Goal: Task Accomplishment & Management: Manage account settings

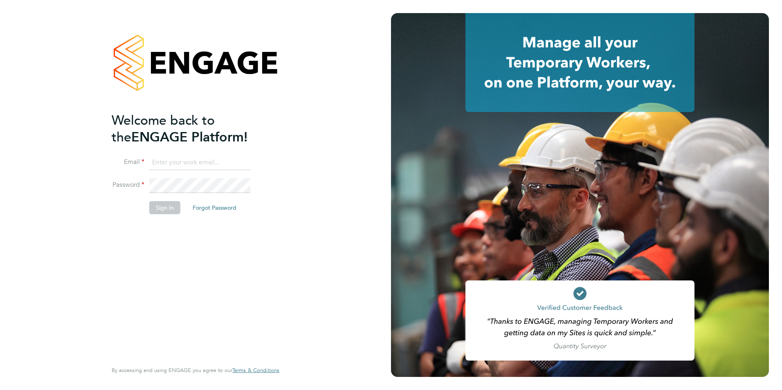
click at [191, 161] on input at bounding box center [199, 162] width 101 height 15
type input "[PERSON_NAME][EMAIL_ADDRESS][PERSON_NAME][DOMAIN_NAME]"
click at [160, 203] on button "Sign In" at bounding box center [164, 207] width 31 height 13
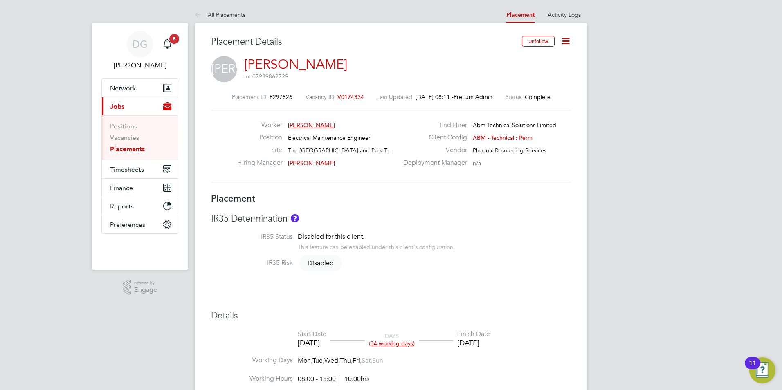
click at [563, 39] on icon at bounding box center [566, 41] width 10 height 10
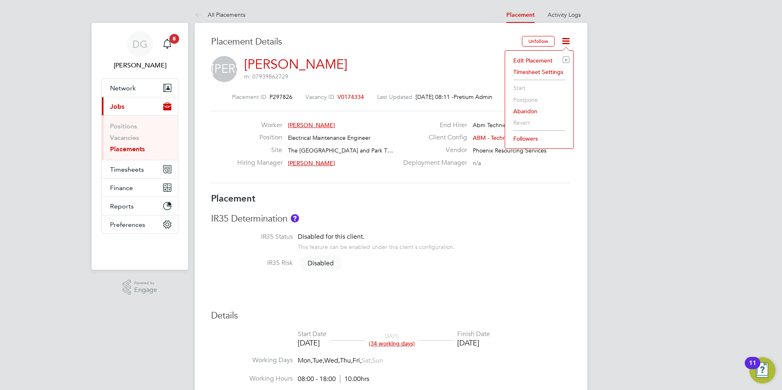
click at [531, 61] on li "Edit Placement e" at bounding box center [539, 60] width 60 height 11
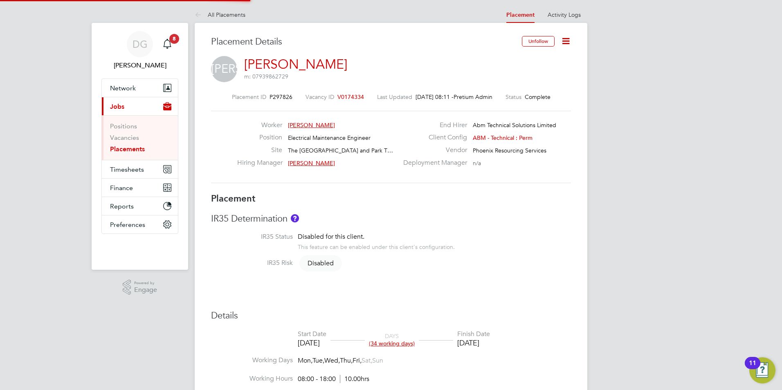
type input "Becky Essex"
type input "Michael Denning"
type input "15 Jul 2025"
type input "29 Aug 2025"
type input "08:00"
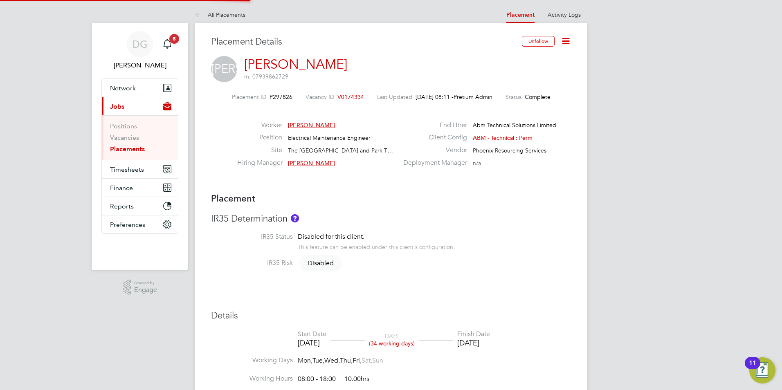
type input "18:00"
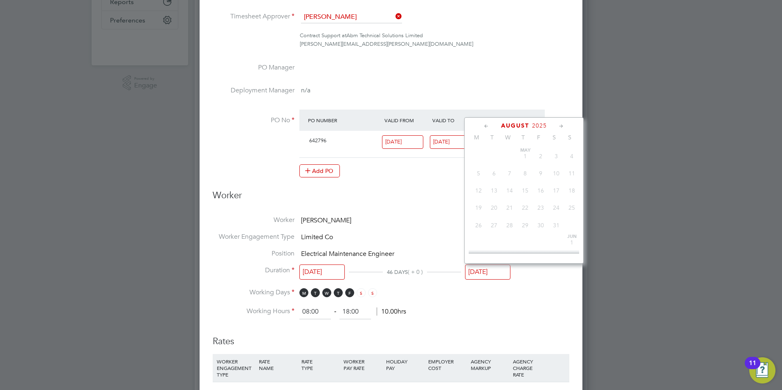
click at [475, 272] on input "29 Aug 2025" at bounding box center [487, 272] width 45 height 15
click at [511, 201] on span "17" at bounding box center [510, 194] width 16 height 16
type input "17 Sep 2025"
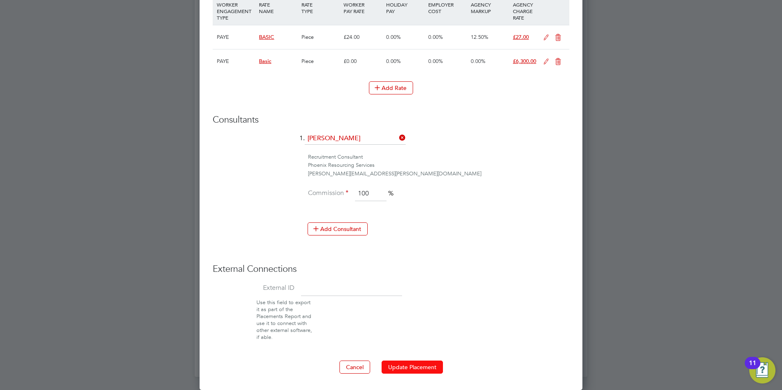
click at [415, 371] on button "Update Placement" at bounding box center [412, 367] width 61 height 13
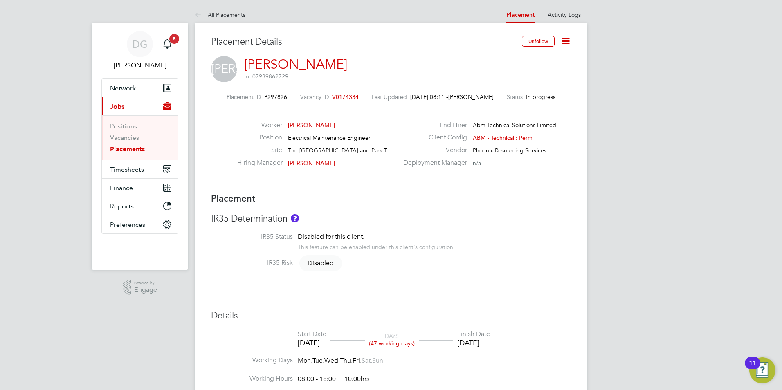
click at [138, 149] on link "Placements" at bounding box center [127, 149] width 35 height 8
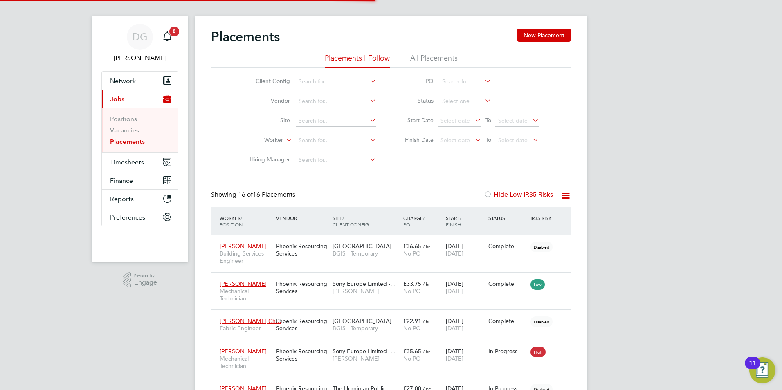
scroll to position [4, 4]
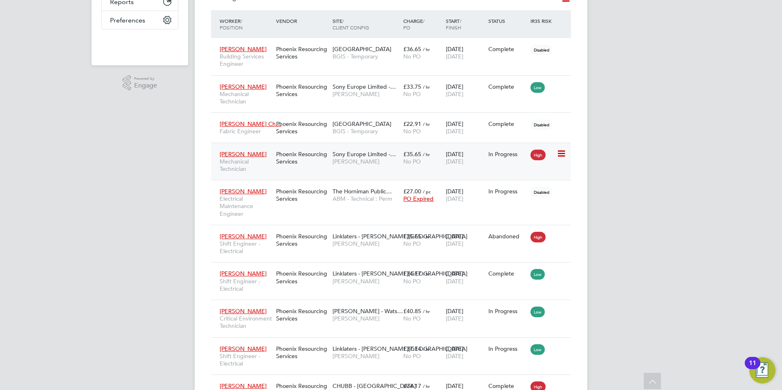
click at [324, 162] on div "Phoenix Resourcing Services" at bounding box center [302, 157] width 56 height 23
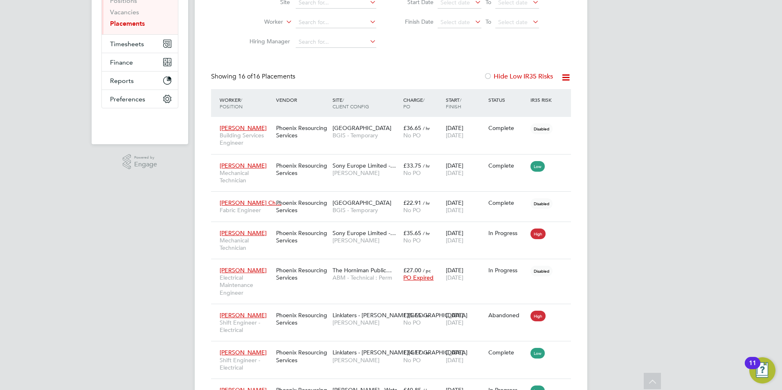
scroll to position [0, 0]
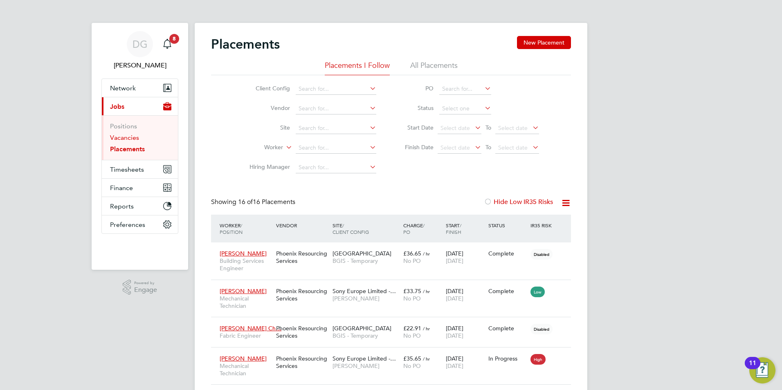
click at [118, 136] on link "Vacancies" at bounding box center [124, 138] width 29 height 8
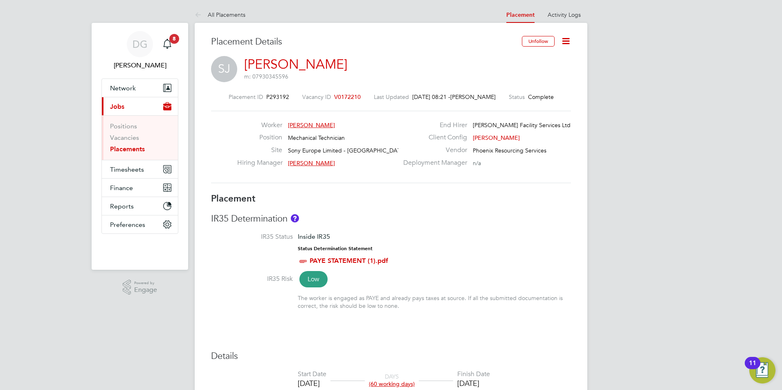
click at [565, 43] on icon at bounding box center [566, 41] width 10 height 10
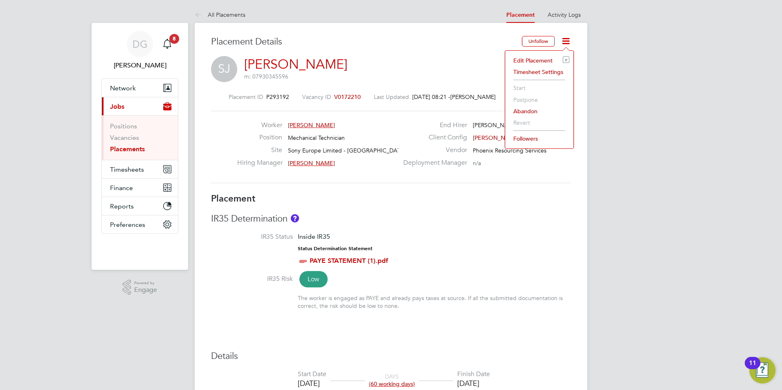
click at [540, 61] on li "Edit Placement e" at bounding box center [539, 60] width 60 height 11
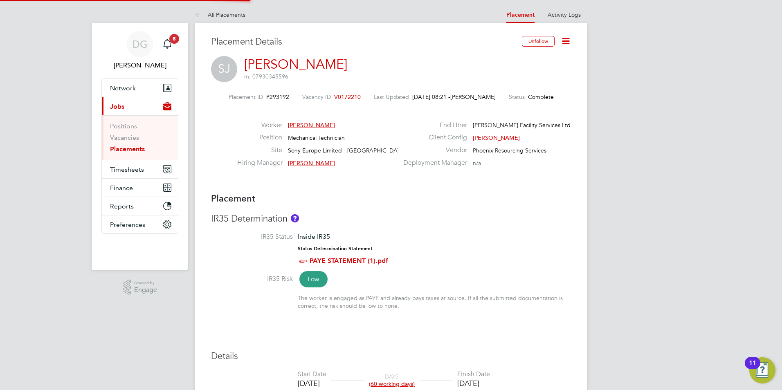
type input "Paul Thomas"
type input "Michael Spearing"
type input "09 Jun 2025"
type input "29 Aug 2025"
type input "08:00"
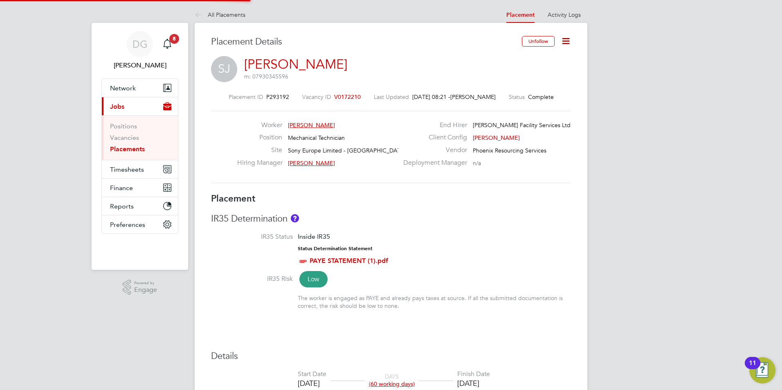
type input "18:00"
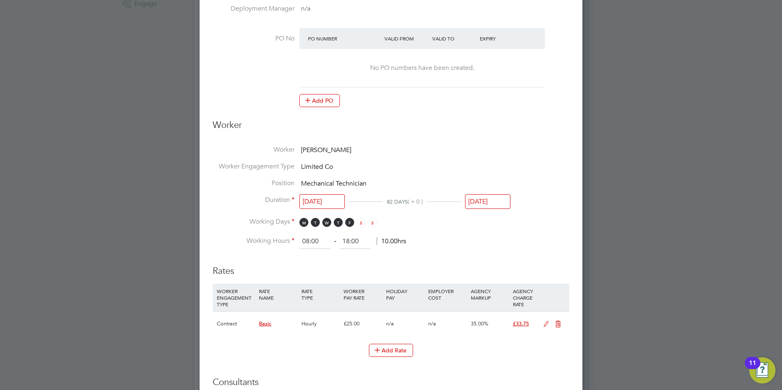
click at [498, 198] on input "29 Aug 2025" at bounding box center [487, 201] width 45 height 15
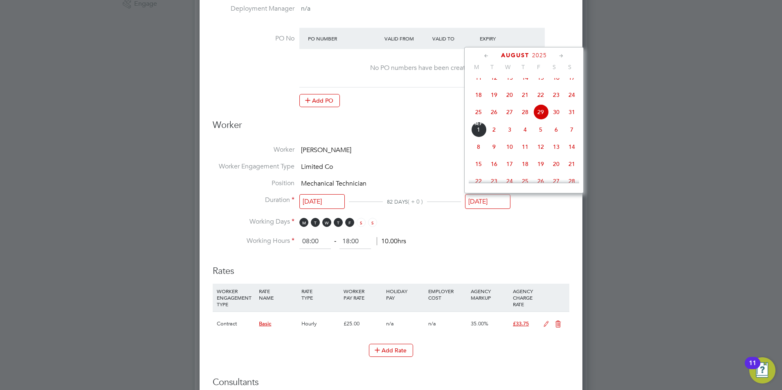
click at [540, 155] on span "12" at bounding box center [541, 147] width 16 height 16
type input "12 Sep 2025"
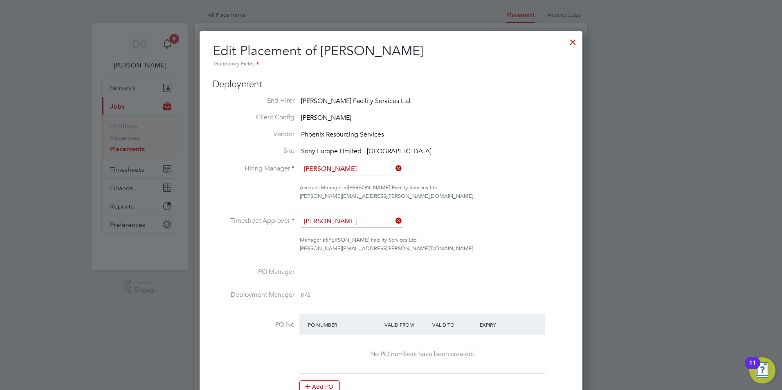
click at [574, 42] on div at bounding box center [573, 40] width 15 height 15
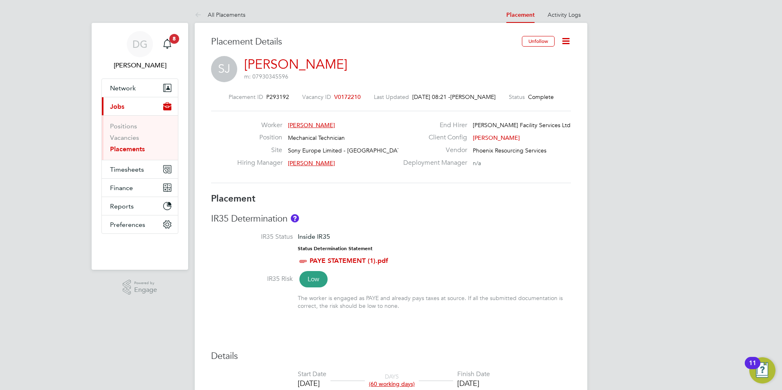
click at [296, 66] on link "Shirley Jeyarajah" at bounding box center [295, 64] width 103 height 16
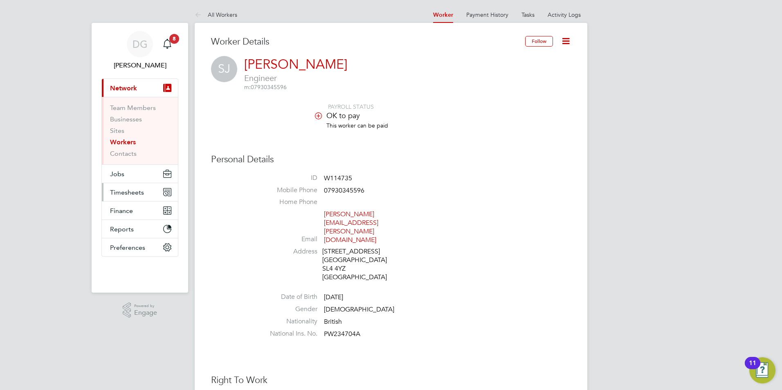
click at [125, 191] on span "Timesheets" at bounding box center [127, 193] width 34 height 8
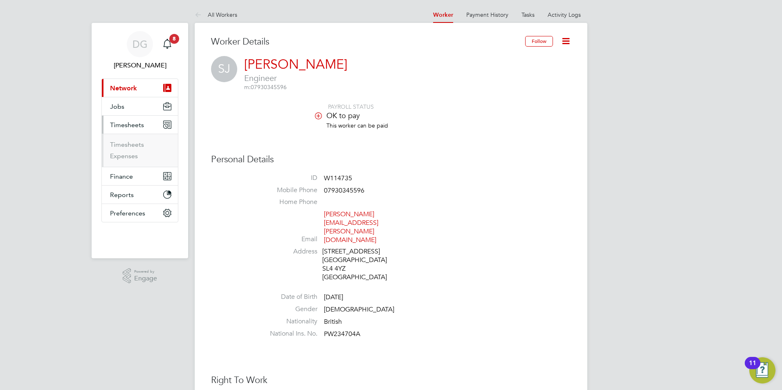
click at [133, 127] on span "Timesheets" at bounding box center [127, 125] width 34 height 8
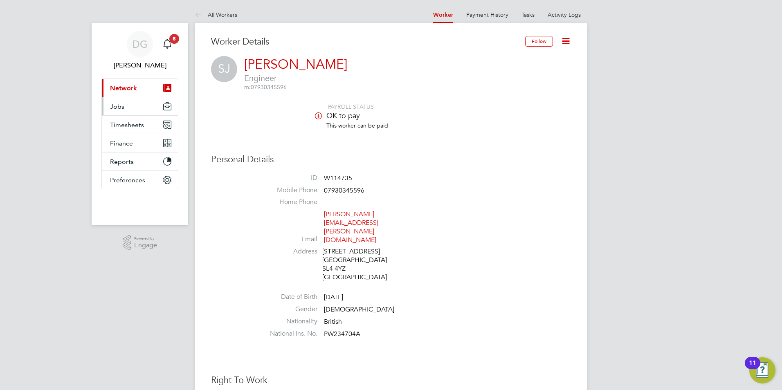
click at [122, 110] on span "Jobs" at bounding box center [117, 107] width 14 height 8
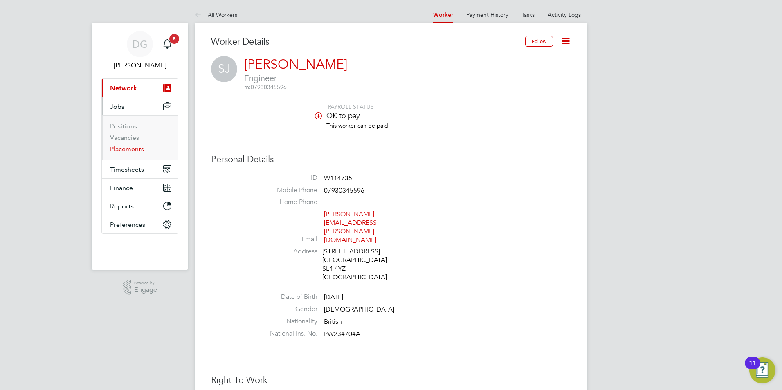
click at [124, 147] on link "Placements" at bounding box center [127, 149] width 34 height 8
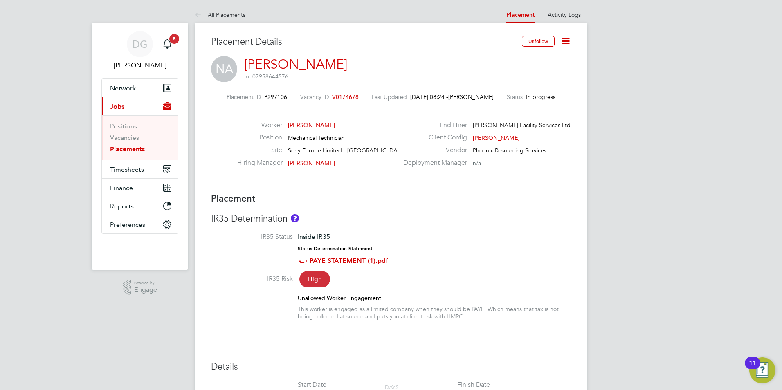
click at [565, 41] on icon at bounding box center [566, 41] width 10 height 10
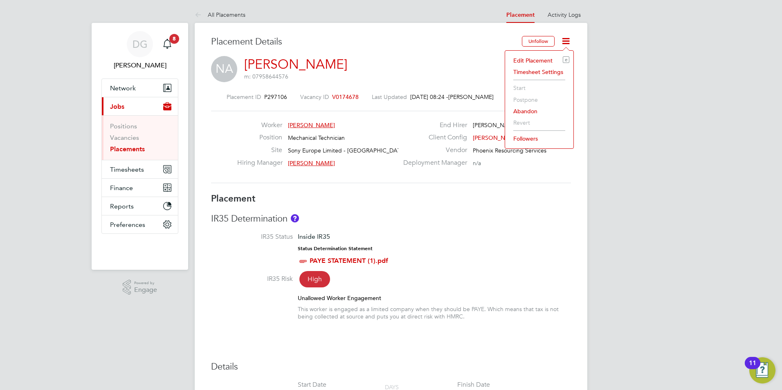
click at [531, 61] on li "Edit Placement e" at bounding box center [539, 60] width 60 height 11
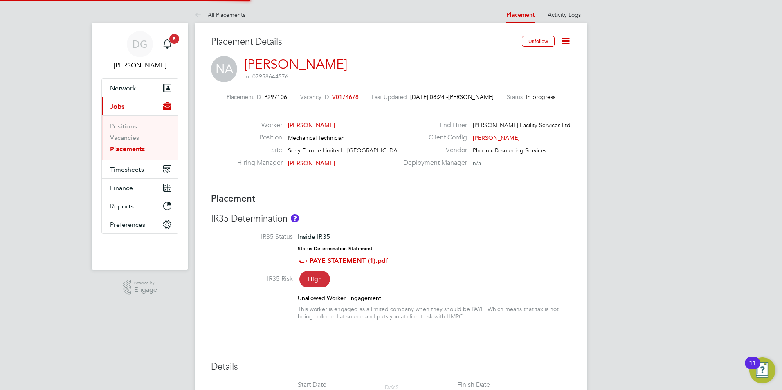
type input "[PERSON_NAME]"
type input "Michael Spearing"
type input "[DATE]"
type input "08:00"
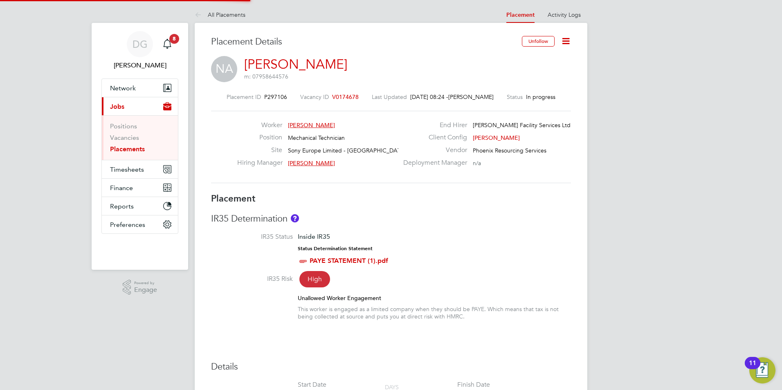
type input "18:00"
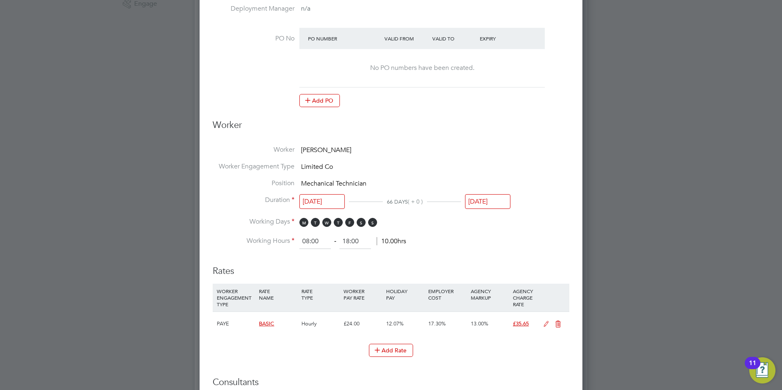
click at [478, 199] on input "[DATE]" at bounding box center [487, 201] width 45 height 15
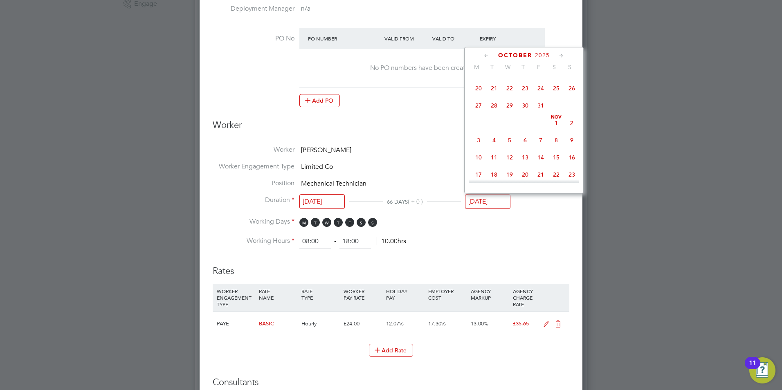
click at [542, 113] on span "31" at bounding box center [541, 106] width 16 height 16
type input "[DATE]"
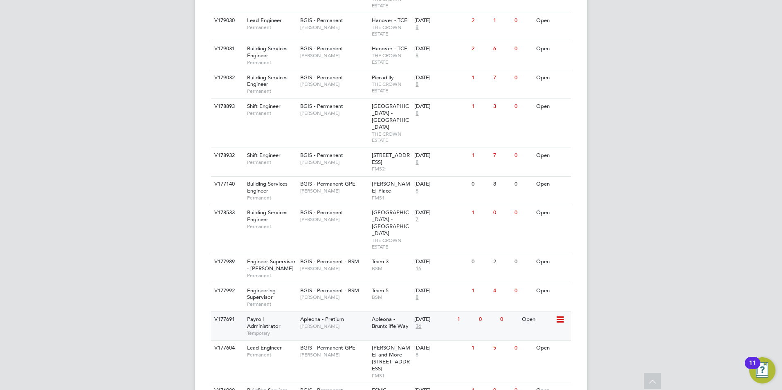
scroll to position [820, 0]
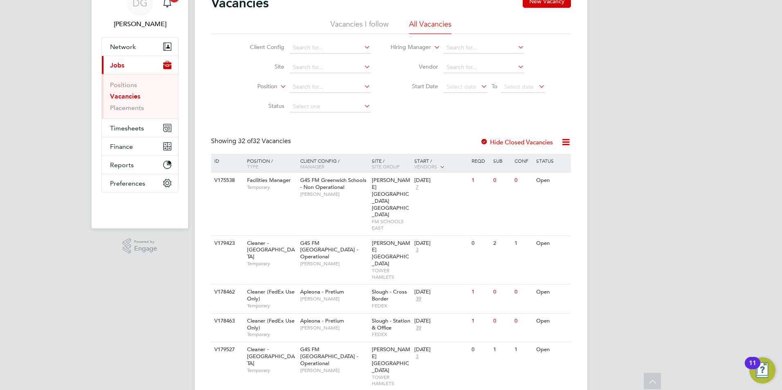
scroll to position [0, 0]
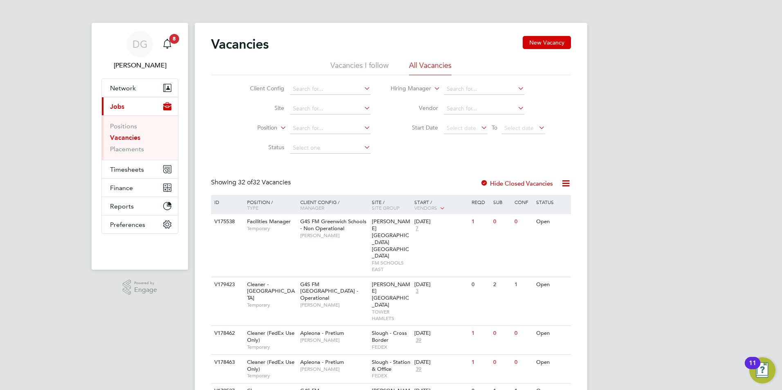
click at [127, 140] on link "Vacancies" at bounding box center [125, 138] width 30 height 8
drag, startPoint x: 131, startPoint y: 150, endPoint x: 124, endPoint y: 146, distance: 7.5
click at [131, 151] on link "Placements" at bounding box center [127, 149] width 34 height 8
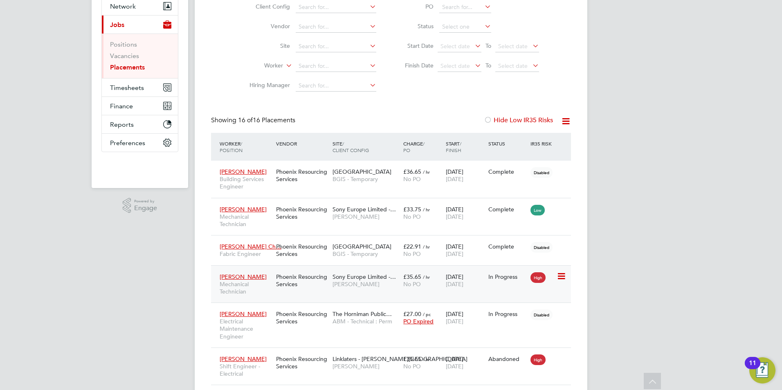
click at [372, 279] on span "Sony Europe Limited -…" at bounding box center [364, 276] width 63 height 7
click at [517, 318] on div "In Progress" at bounding box center [507, 314] width 43 height 16
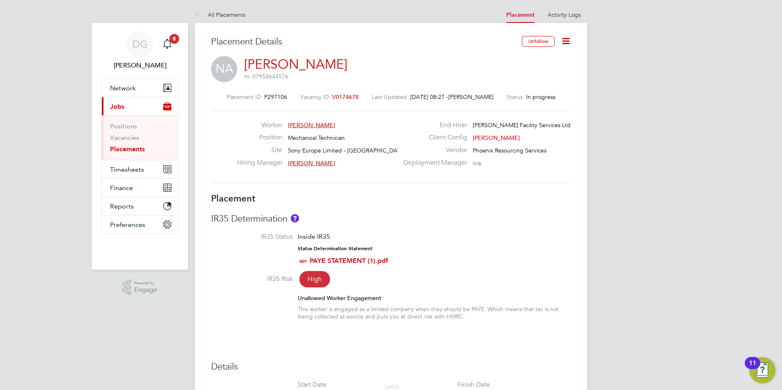
click at [566, 38] on icon at bounding box center [566, 41] width 10 height 10
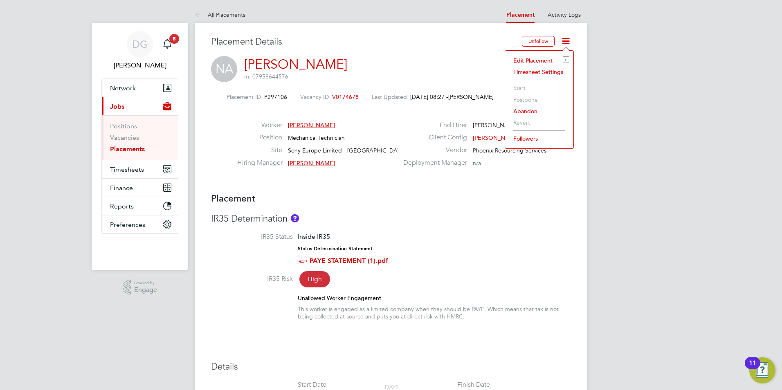
click at [530, 60] on li "Edit Placement e" at bounding box center [539, 60] width 60 height 11
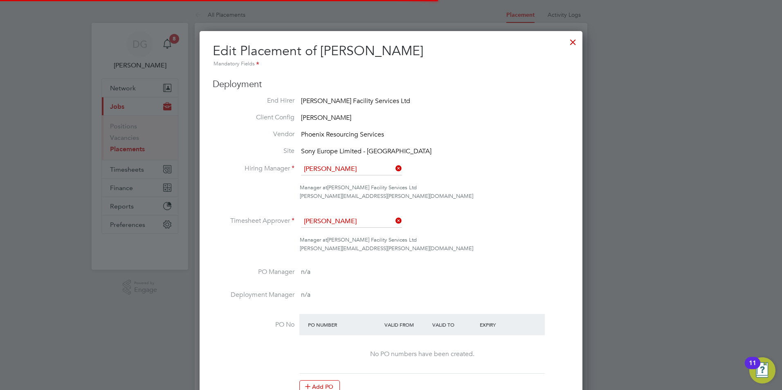
scroll to position [0, 4]
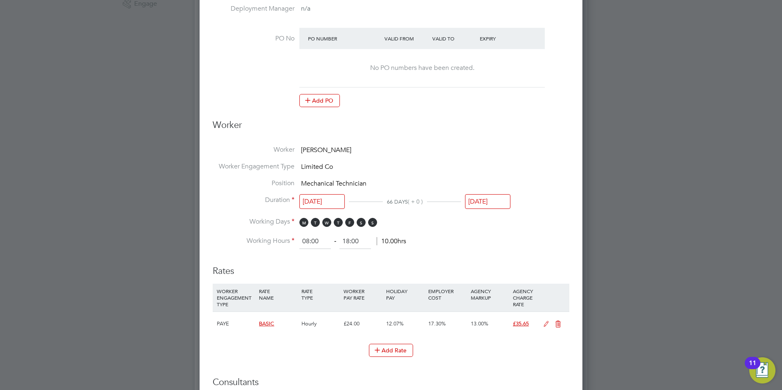
click at [490, 199] on input "05 Sep 2025" at bounding box center [487, 201] width 45 height 15
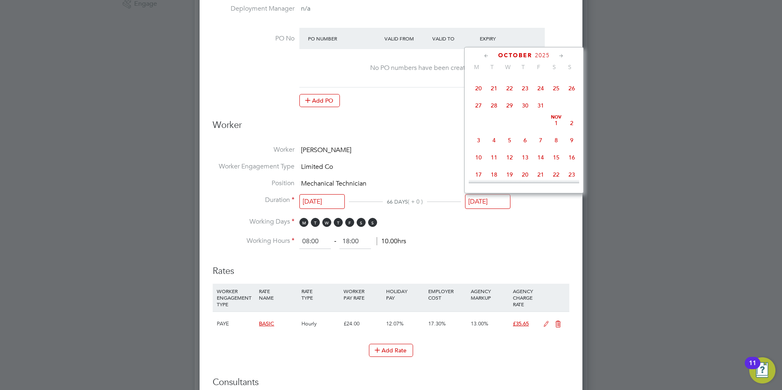
click at [542, 113] on span "31" at bounding box center [541, 106] width 16 height 16
type input "31 Oct 2025"
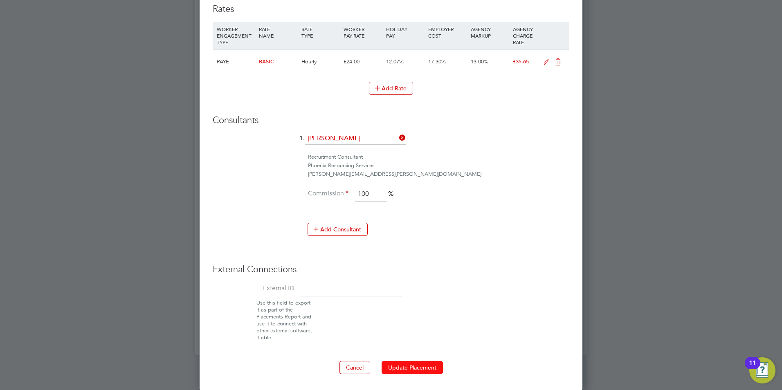
click at [431, 367] on button "Update Placement" at bounding box center [412, 367] width 61 height 13
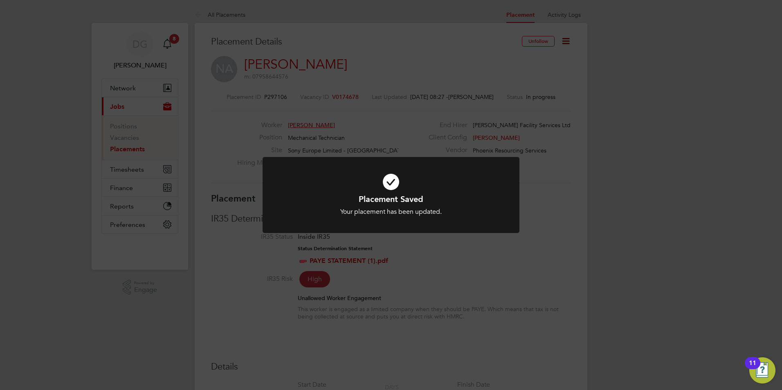
click at [689, 277] on div "Placement Saved Your placement has been updated. Cancel Okay" at bounding box center [391, 195] width 782 height 390
